Goal: Task Accomplishment & Management: Manage account settings

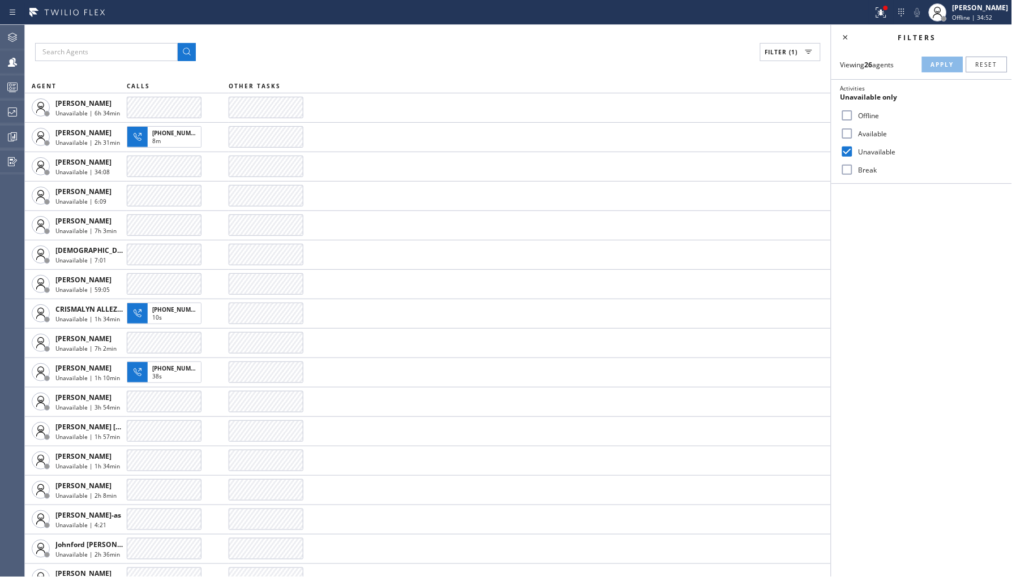
drag, startPoint x: 871, startPoint y: 134, endPoint x: 872, endPoint y: 139, distance: 5.7
click at [872, 134] on label "Available" at bounding box center [928, 134] width 149 height 10
click at [854, 134] on input "Available" at bounding box center [847, 134] width 14 height 14
checkbox input "true"
drag, startPoint x: 872, startPoint y: 153, endPoint x: 907, endPoint y: 111, distance: 54.6
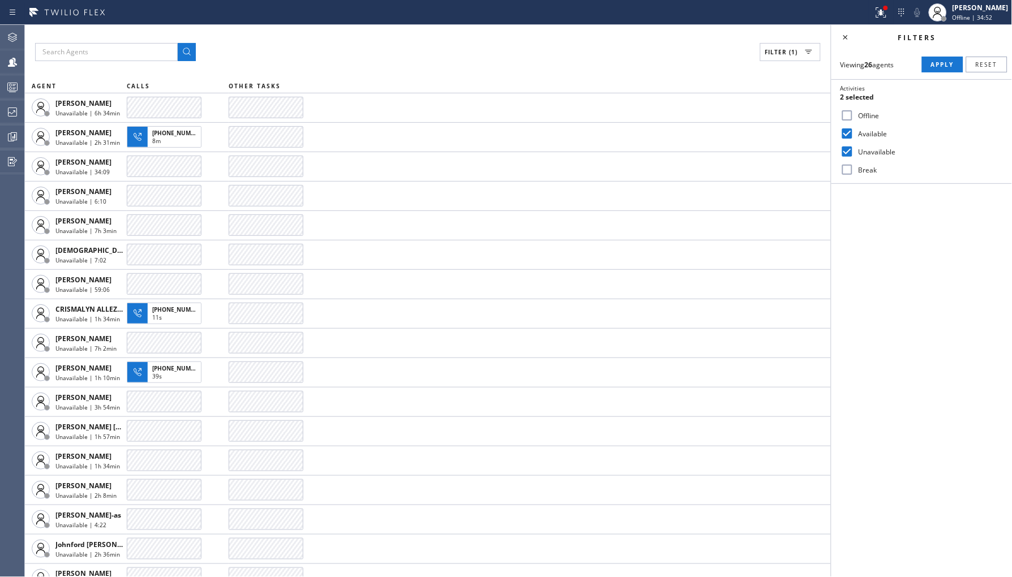
click at [873, 153] on label "Unavailable" at bounding box center [928, 152] width 149 height 10
click at [854, 153] on input "Unavailable" at bounding box center [847, 152] width 14 height 14
click at [936, 65] on span "Apply" at bounding box center [942, 65] width 23 height 8
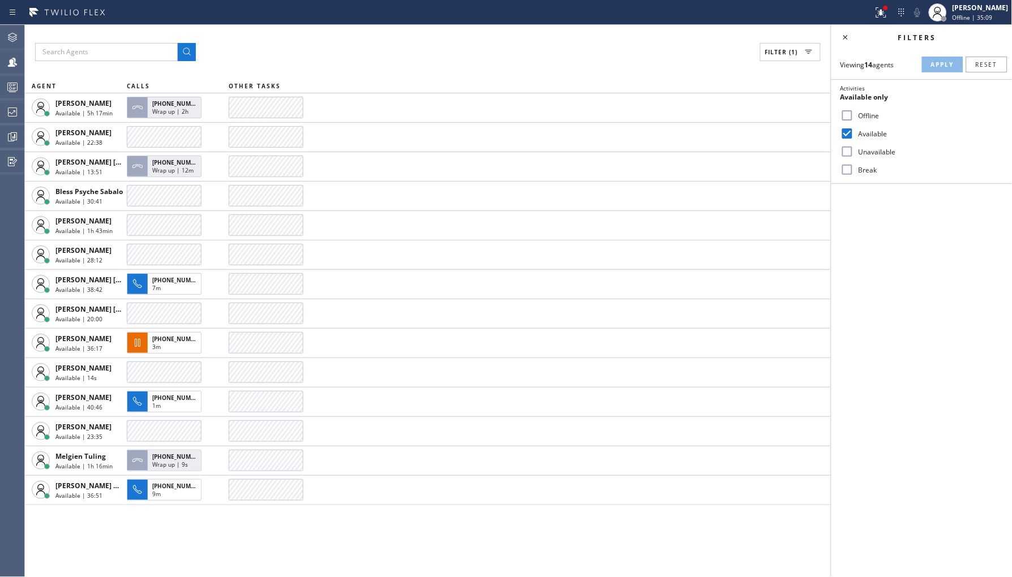
click at [866, 150] on label "Unavailable" at bounding box center [928, 152] width 149 height 10
click at [854, 150] on input "Unavailable" at bounding box center [847, 152] width 14 height 14
checkbox input "true"
click at [869, 126] on div "Available" at bounding box center [921, 133] width 181 height 18
click at [870, 137] on label "Available" at bounding box center [928, 134] width 149 height 10
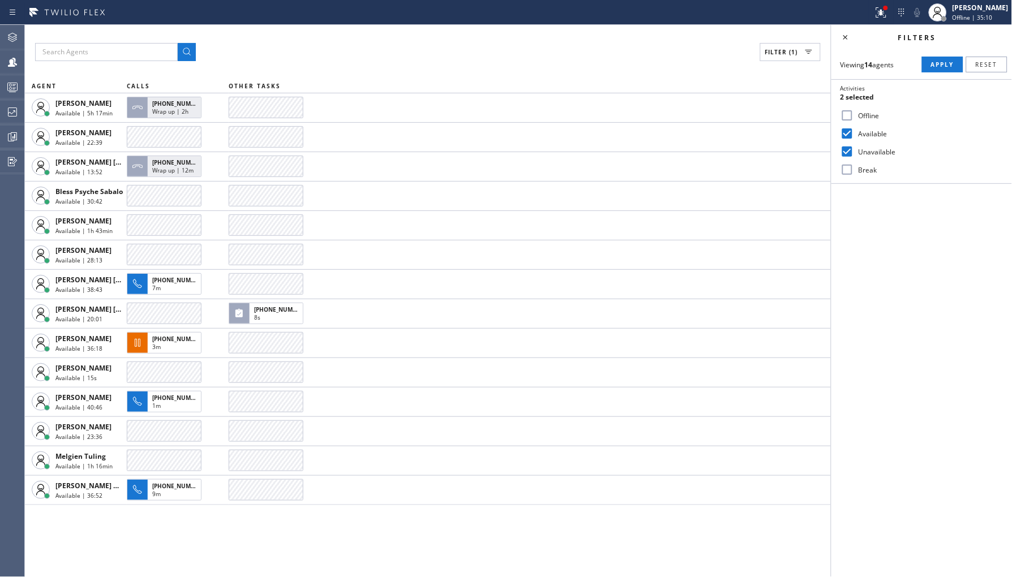
click at [854, 137] on input "Available" at bounding box center [847, 134] width 14 height 14
checkbox input "false"
click at [936, 61] on span "Apply" at bounding box center [942, 65] width 23 height 8
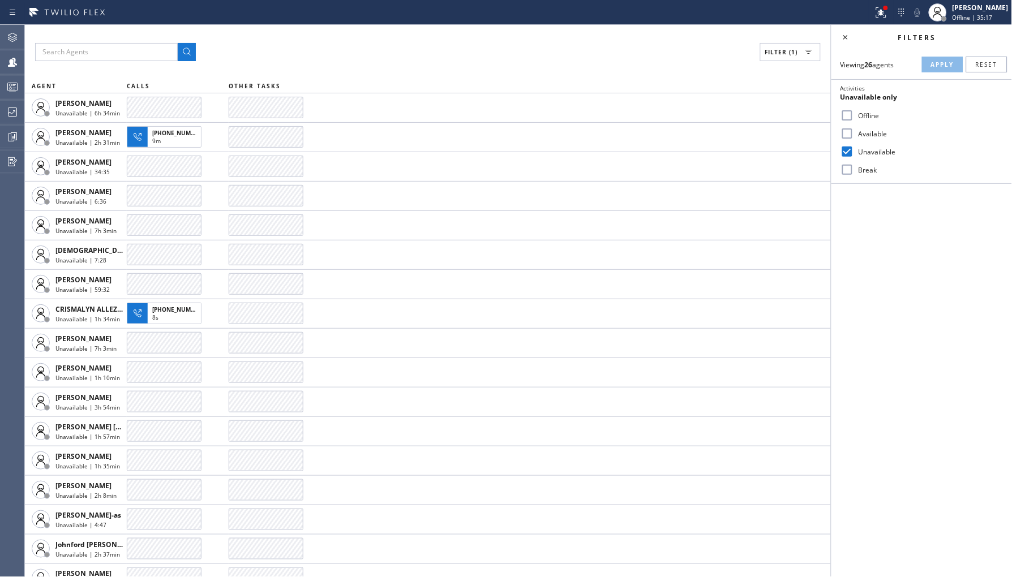
click at [849, 33] on icon at bounding box center [846, 38] width 14 height 14
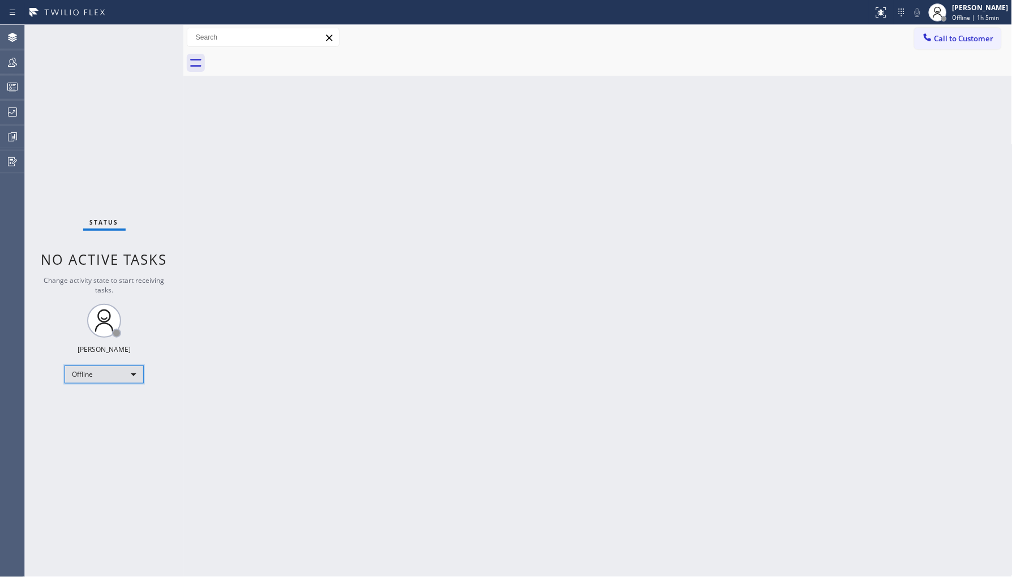
click at [85, 372] on div "Offline" at bounding box center [104, 375] width 79 height 18
click at [119, 418] on li "Unavailable" at bounding box center [103, 418] width 77 height 14
click at [981, 8] on div "[PERSON_NAME]" at bounding box center [980, 8] width 56 height 10
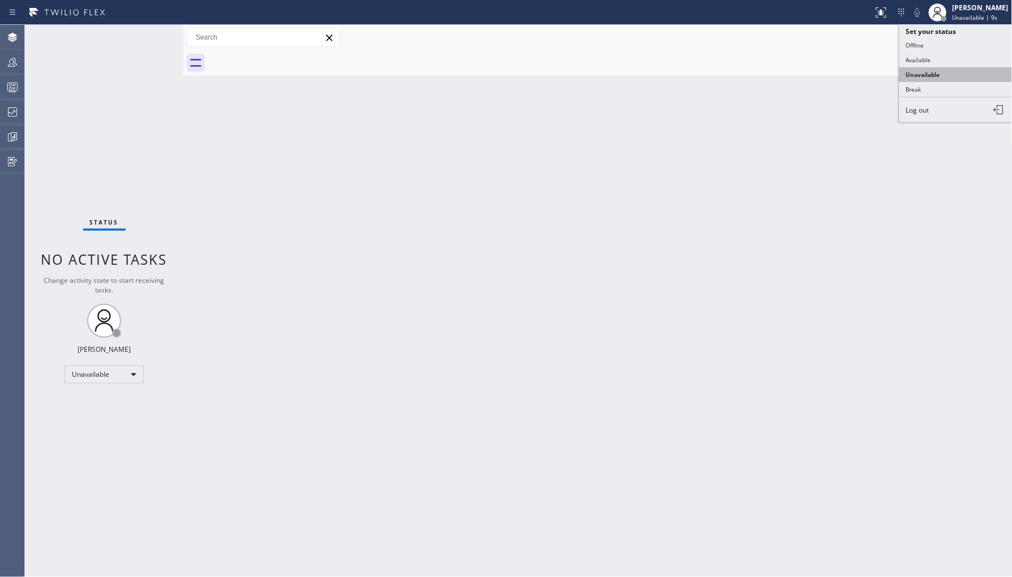
click at [964, 72] on button "Unavailable" at bounding box center [955, 74] width 113 height 15
click at [15, 112] on icon at bounding box center [12, 112] width 9 height 9
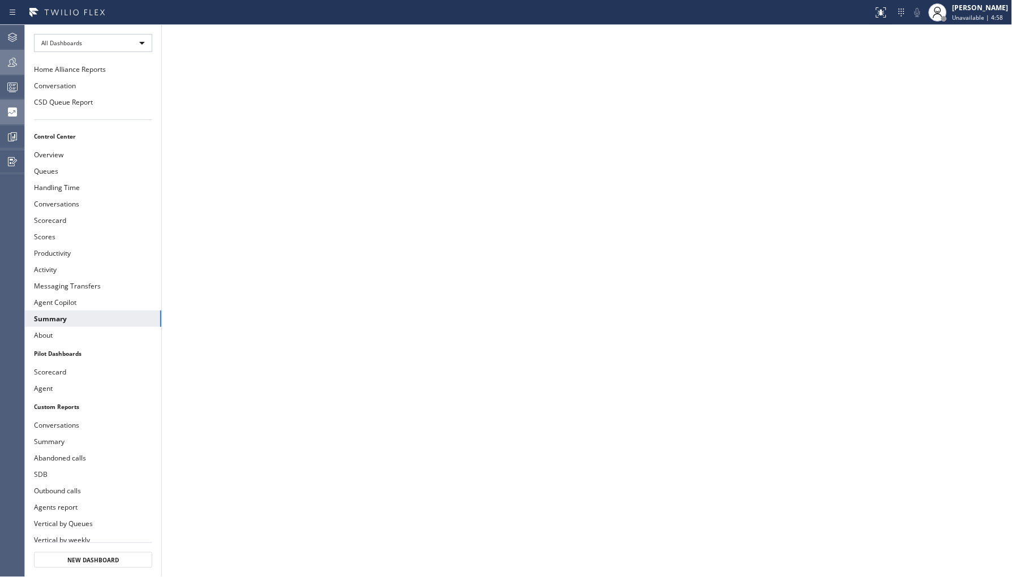
click at [11, 63] on icon at bounding box center [13, 62] width 14 height 14
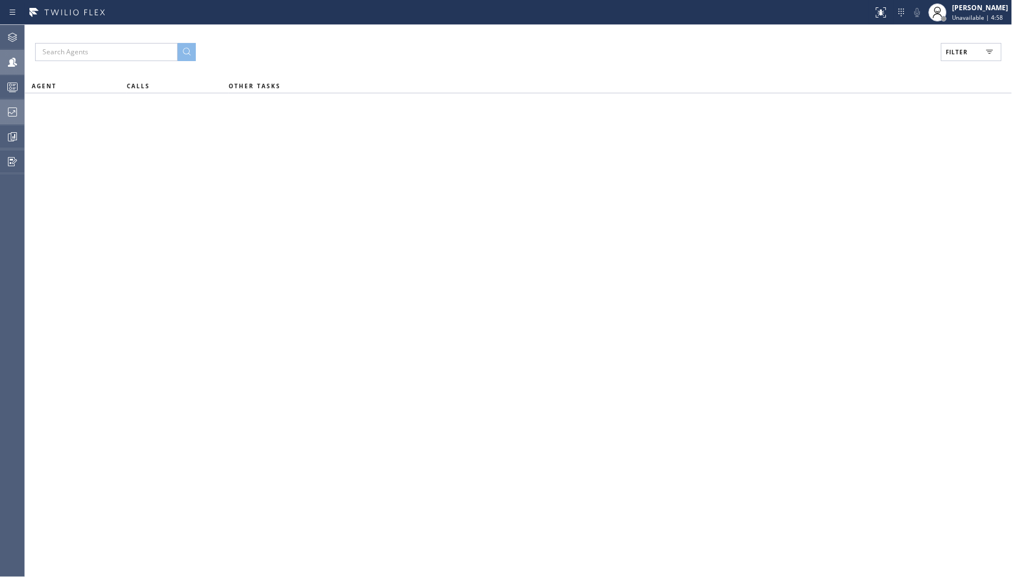
click at [959, 49] on span "Filter" at bounding box center [957, 52] width 22 height 8
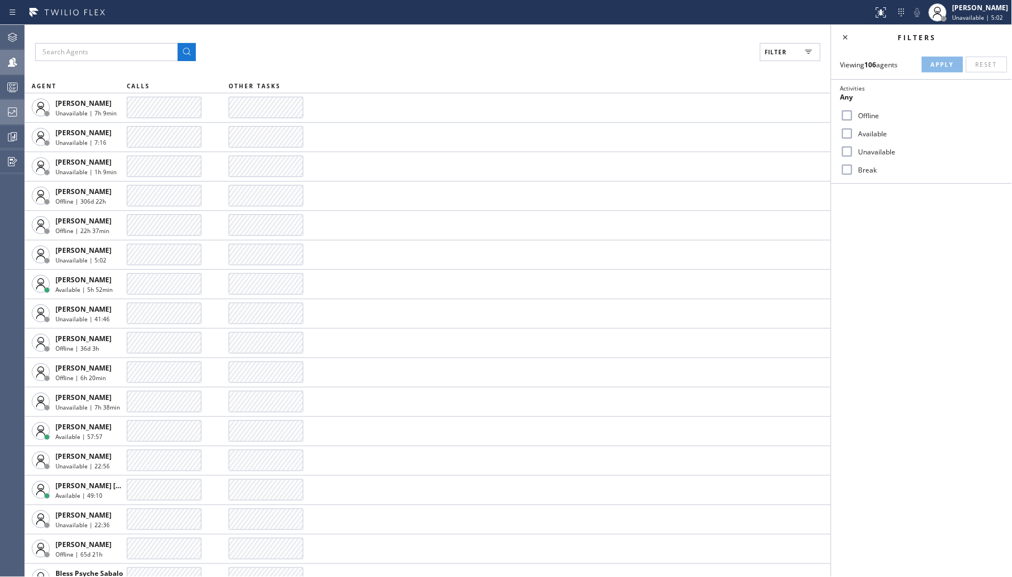
click at [871, 153] on label "Unavailable" at bounding box center [928, 152] width 149 height 10
click at [854, 153] on input "Unavailable" at bounding box center [847, 152] width 14 height 14
checkbox input "true"
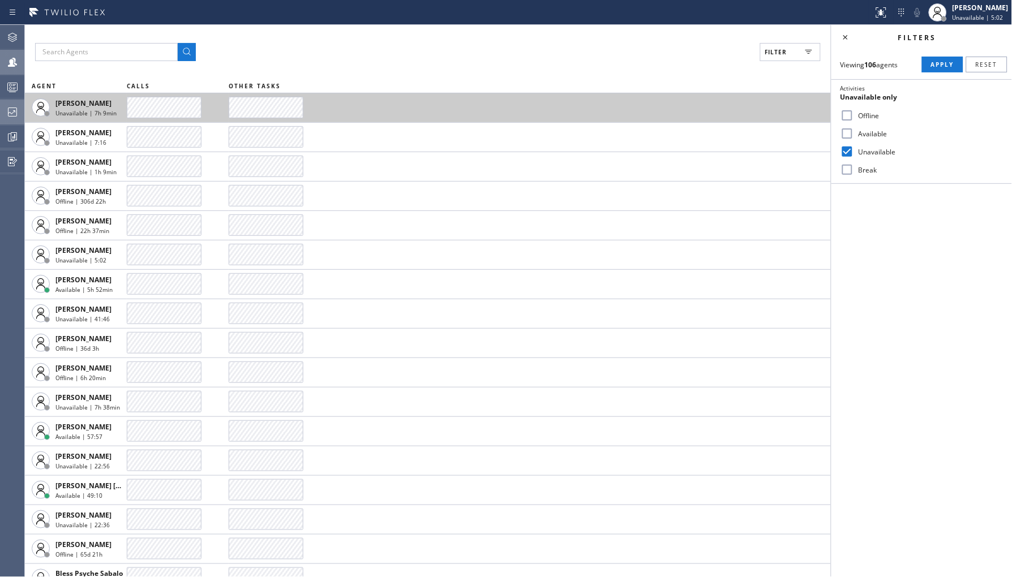
click at [942, 64] on span "Apply" at bounding box center [942, 65] width 23 height 8
